Goal: Task Accomplishment & Management: Manage account settings

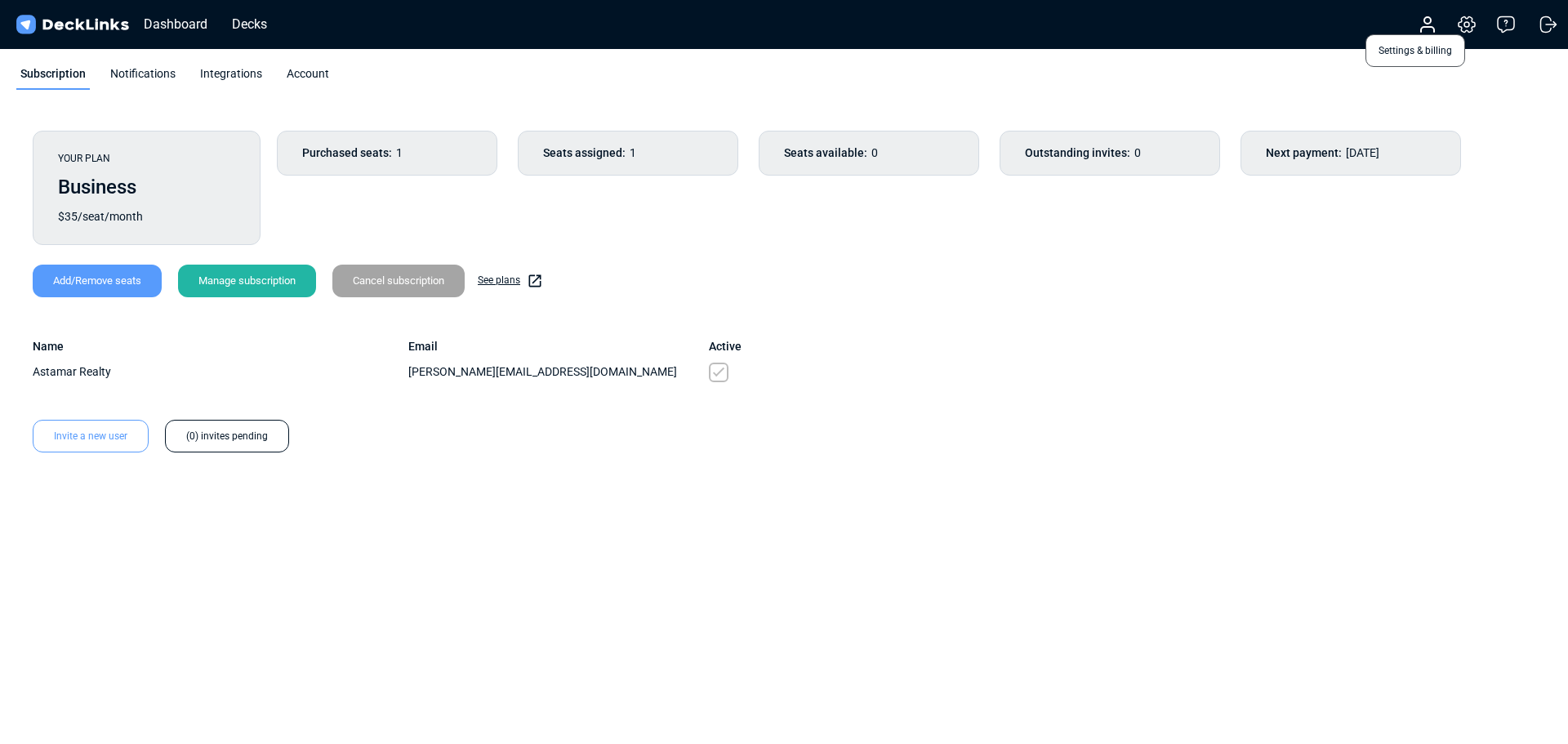
click at [1473, 22] on icon at bounding box center [1467, 24] width 20 height 20
click at [1468, 22] on icon at bounding box center [1467, 24] width 20 height 20
click at [1465, 23] on icon at bounding box center [1467, 24] width 20 height 20
click at [1391, 56] on span "Settings & billing" at bounding box center [1415, 50] width 99 height 32
click at [1470, 26] on icon at bounding box center [1467, 24] width 20 height 20
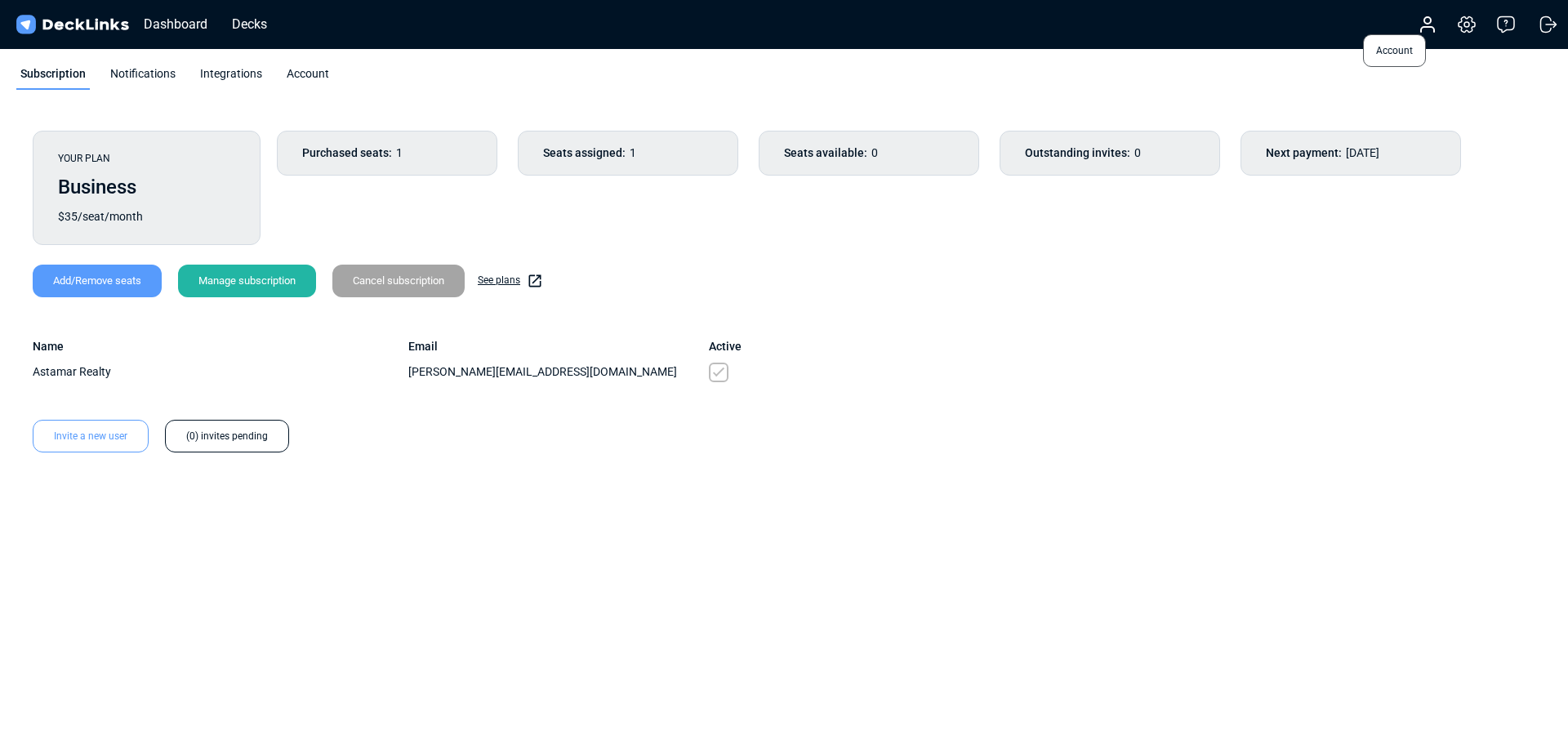
click at [1426, 24] on icon at bounding box center [1428, 24] width 20 height 20
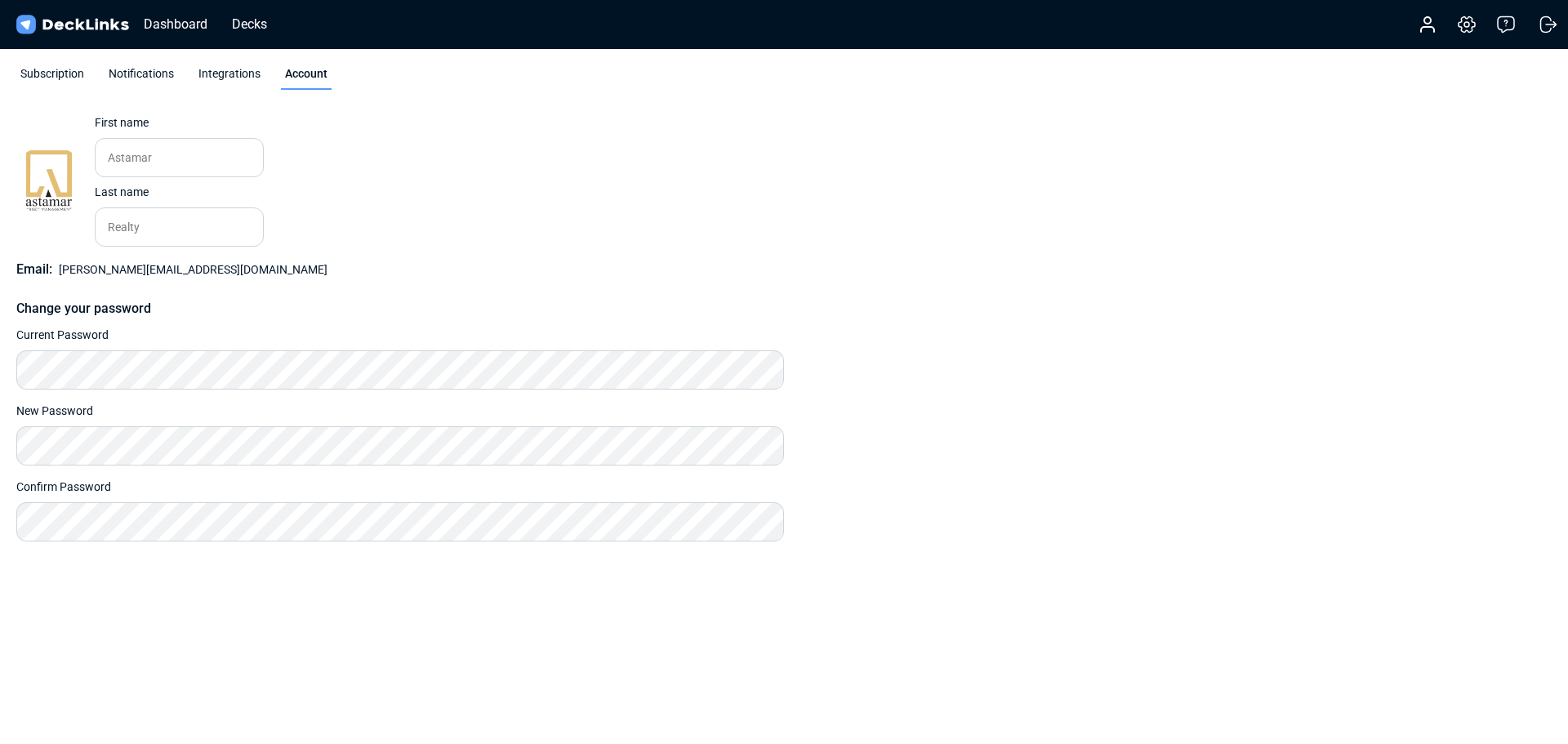
click at [60, 70] on div "Subscription" at bounding box center [52, 77] width 72 height 24
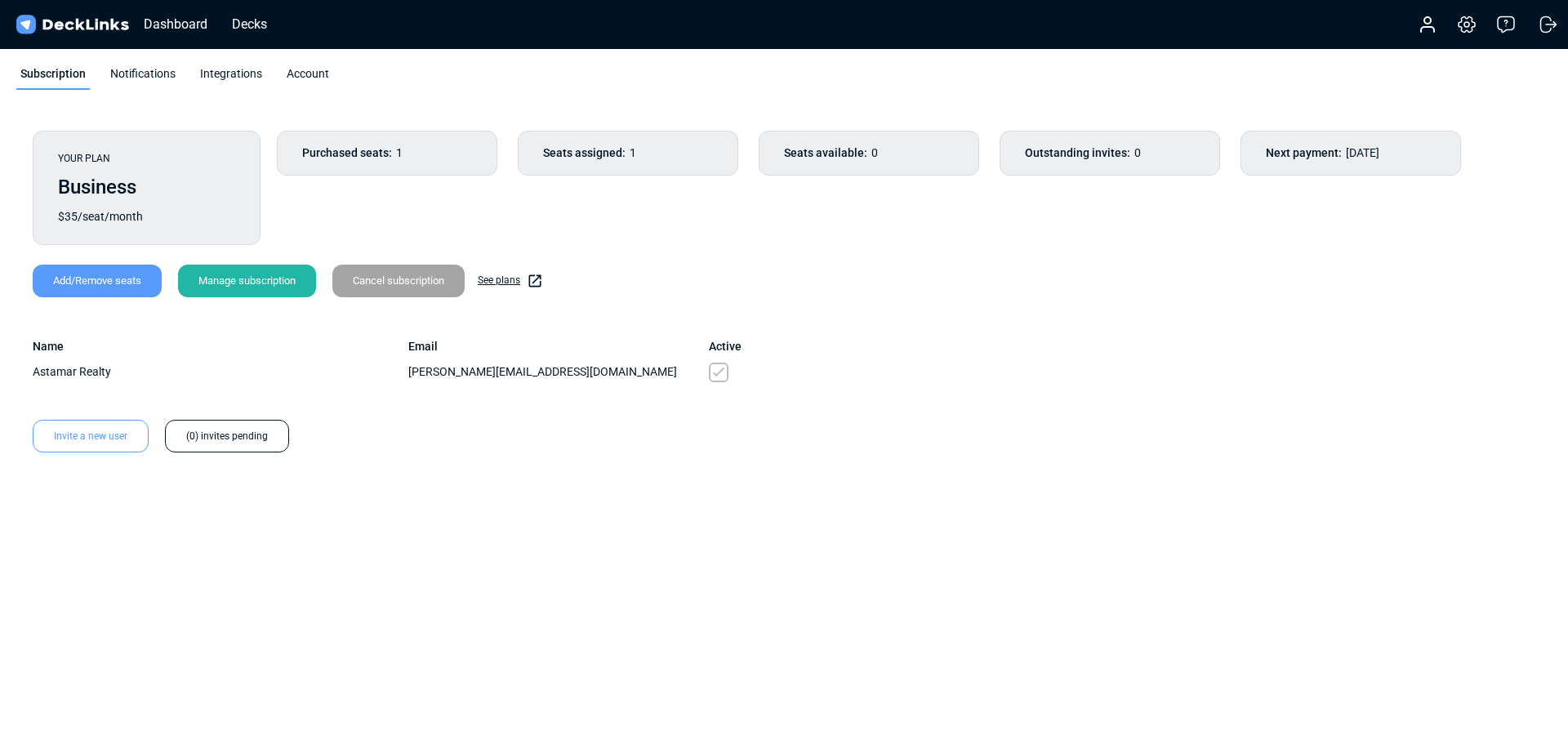
click at [395, 273] on div "Cancel subscription" at bounding box center [399, 281] width 133 height 32
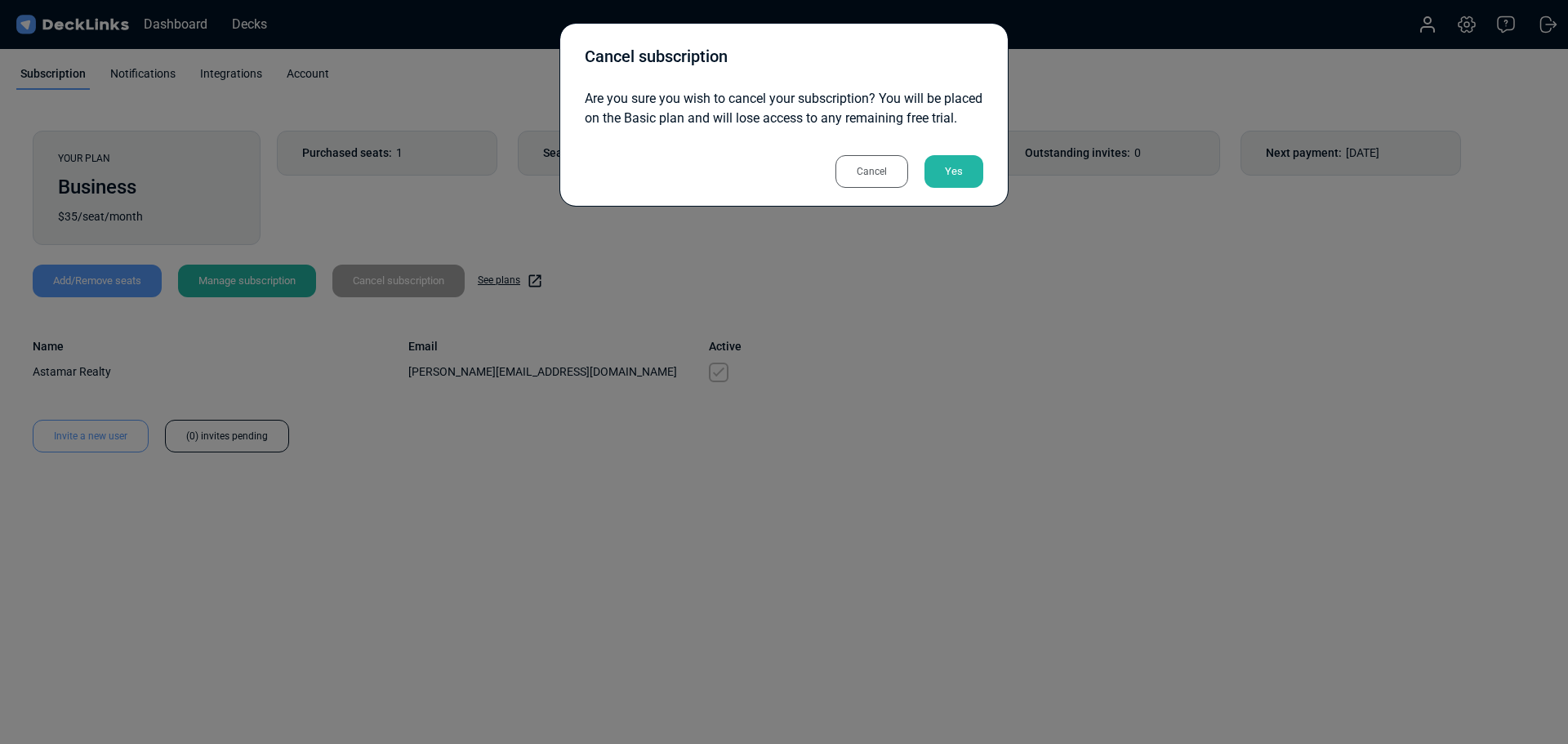
click at [961, 188] on div "Yes" at bounding box center [954, 171] width 59 height 32
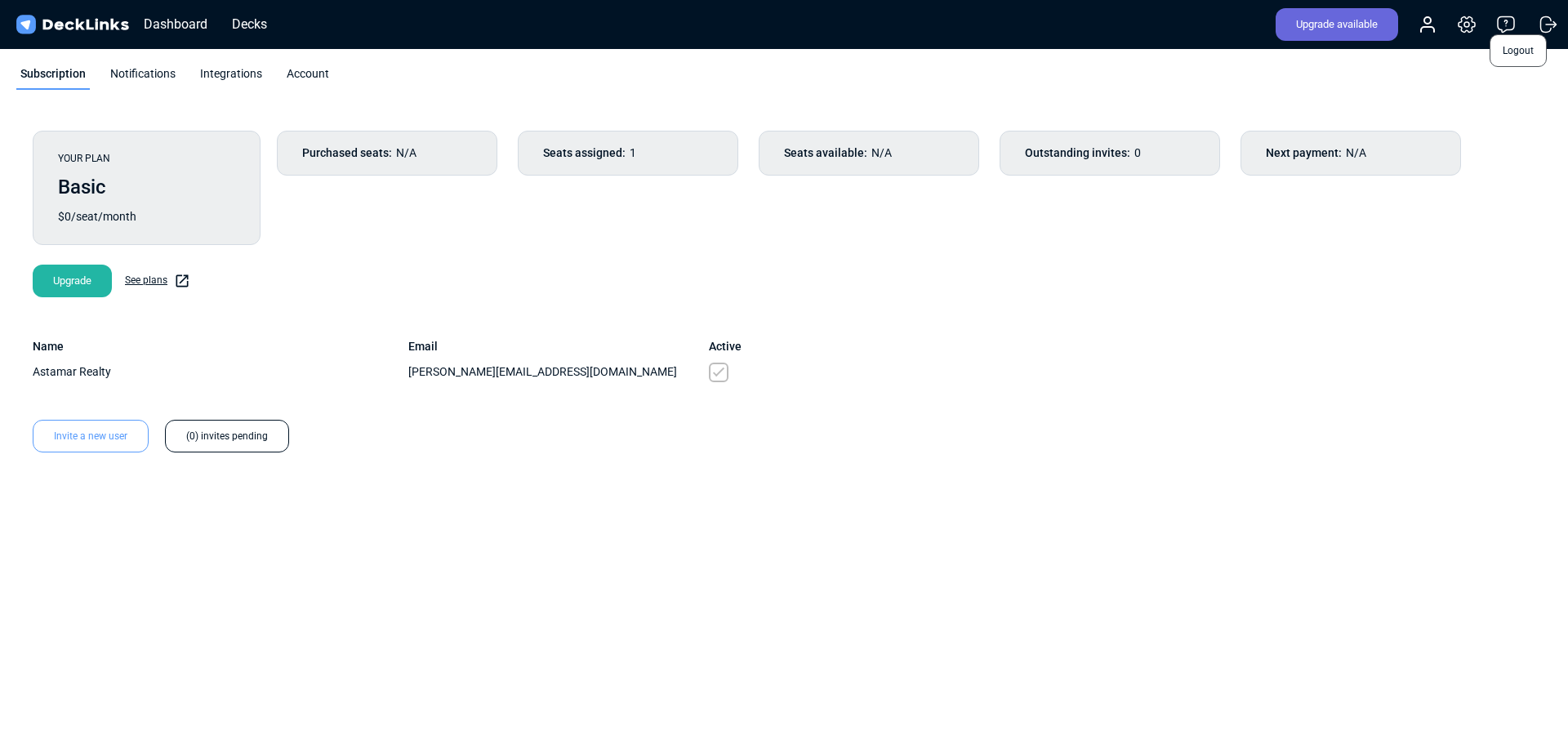
click at [1544, 28] on icon at bounding box center [1548, 24] width 20 height 20
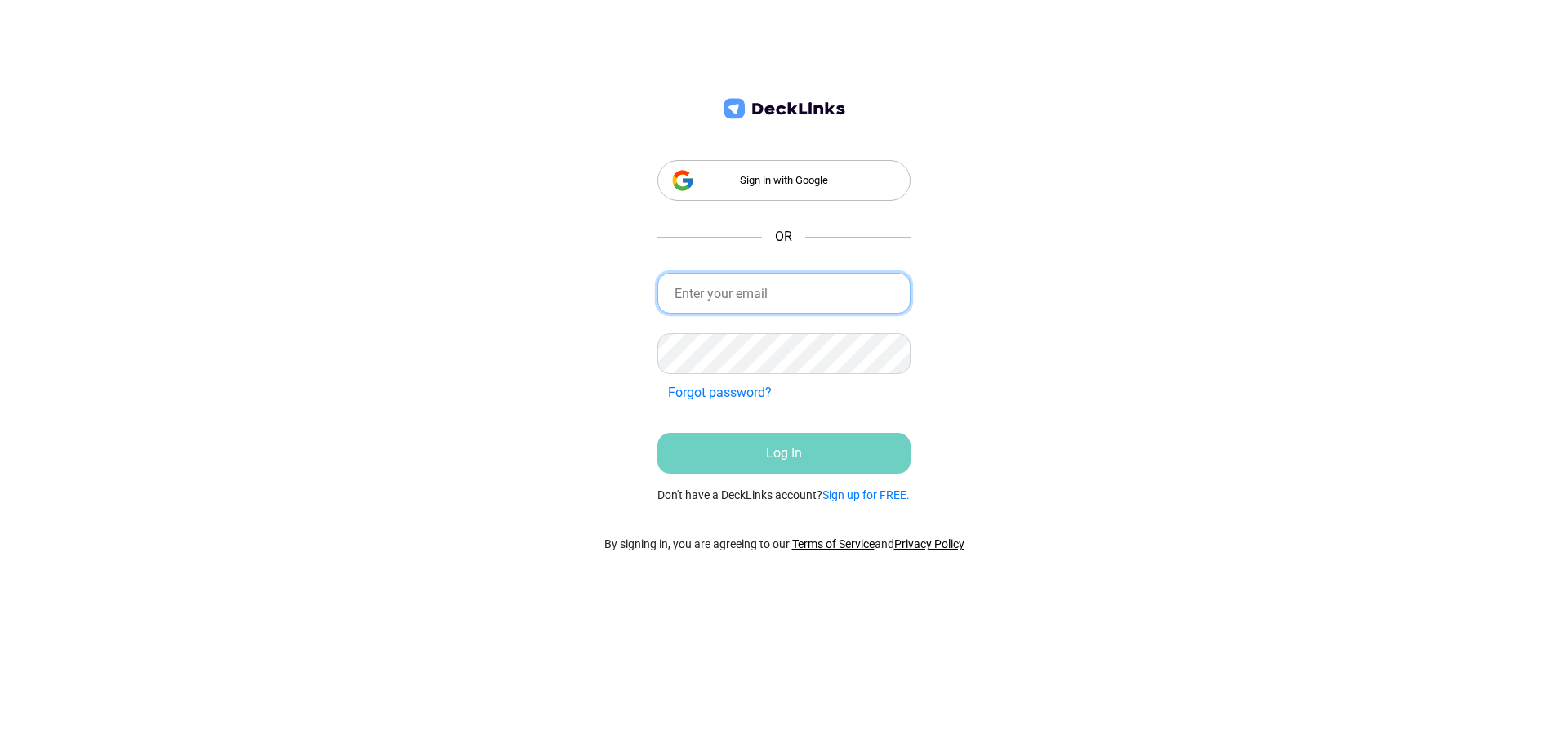
type input "[PERSON_NAME][EMAIL_ADDRESS][DOMAIN_NAME]"
